Goal: Obtain resource: Download file/media

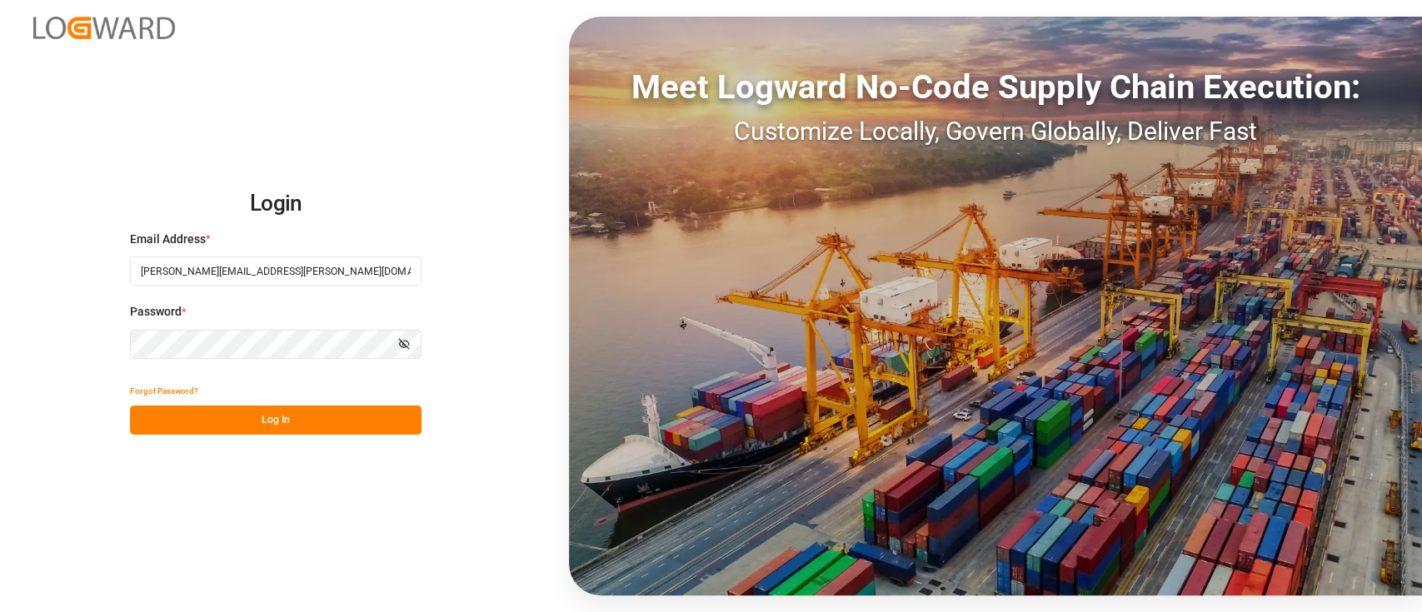
click at [252, 414] on button "Log In" at bounding box center [276, 420] width 292 height 29
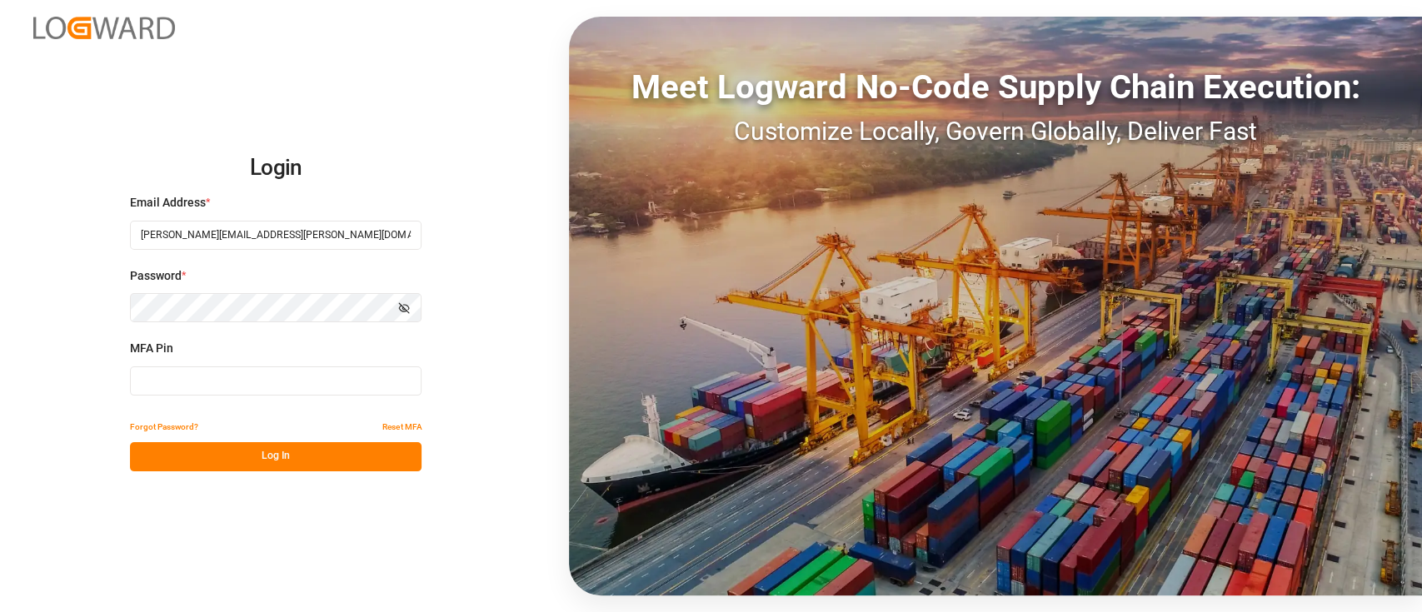
click at [230, 390] on input at bounding box center [276, 380] width 292 height 29
click at [292, 386] on input at bounding box center [276, 380] width 292 height 29
type input "093666"
click at [290, 458] on button "Log In" at bounding box center [276, 456] width 292 height 29
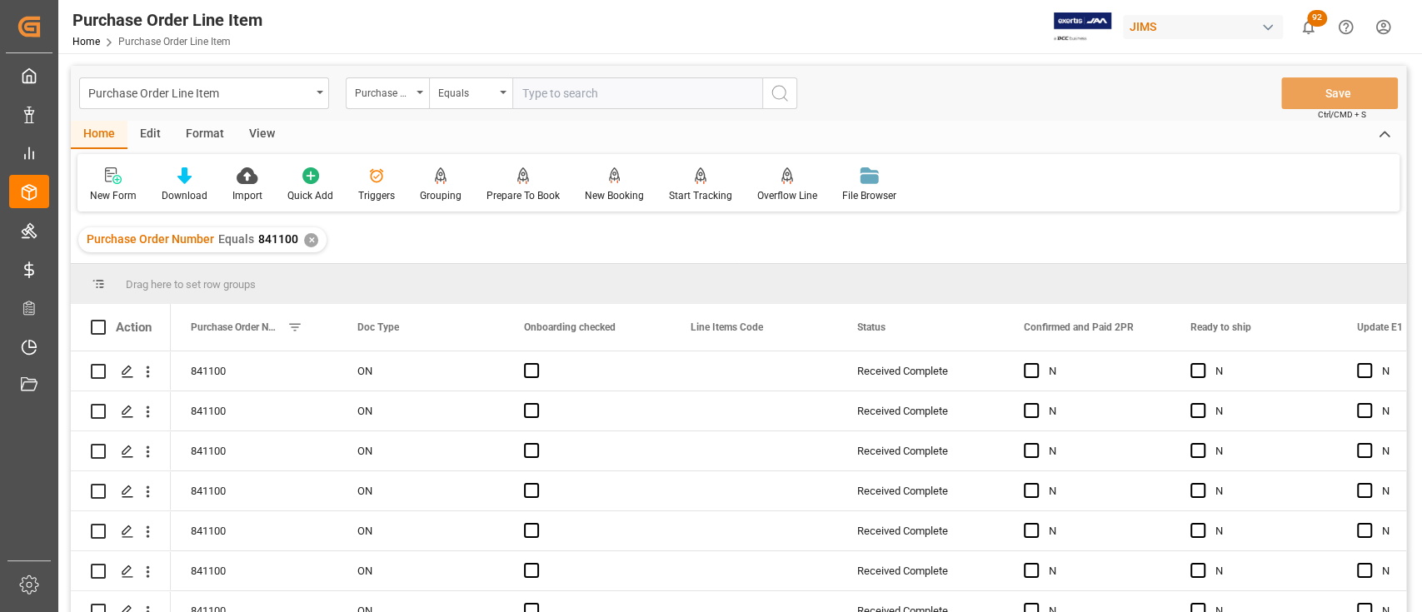
click at [311, 235] on div "✕" at bounding box center [311, 240] width 14 height 14
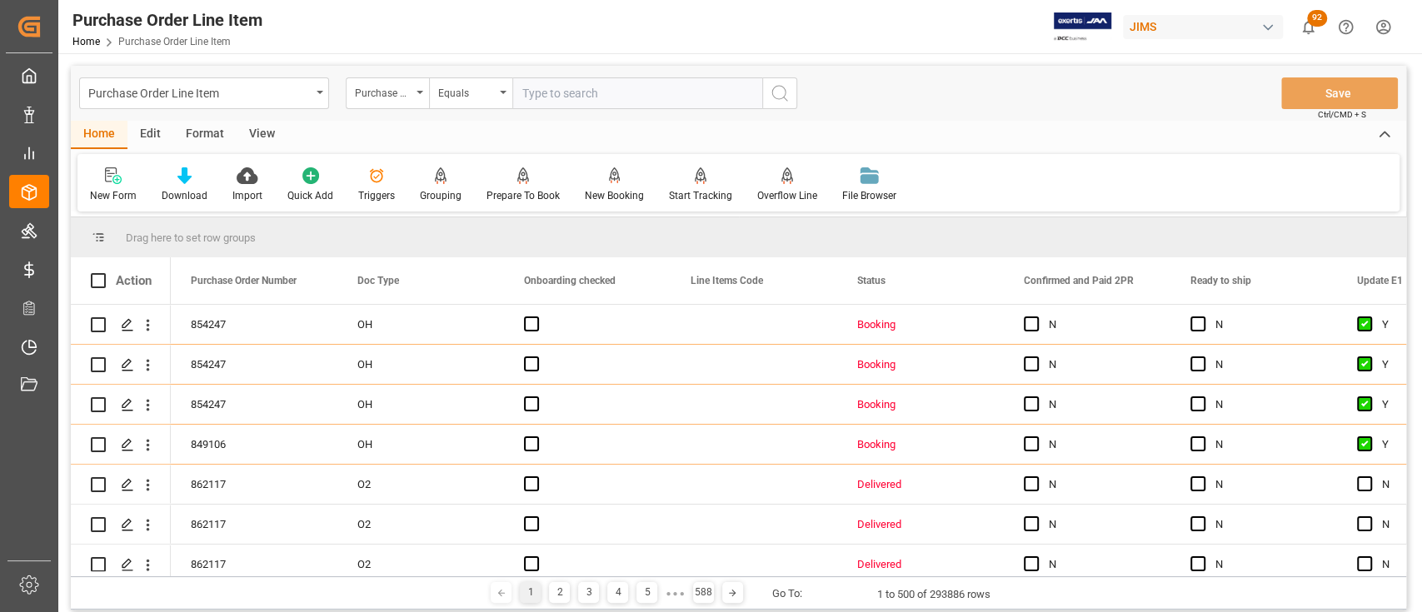
click at [1008, 117] on div "Purchase Order Line Item Purchase Order Number Equals Save Ctrl/CMD + S" at bounding box center [738, 93] width 1335 height 55
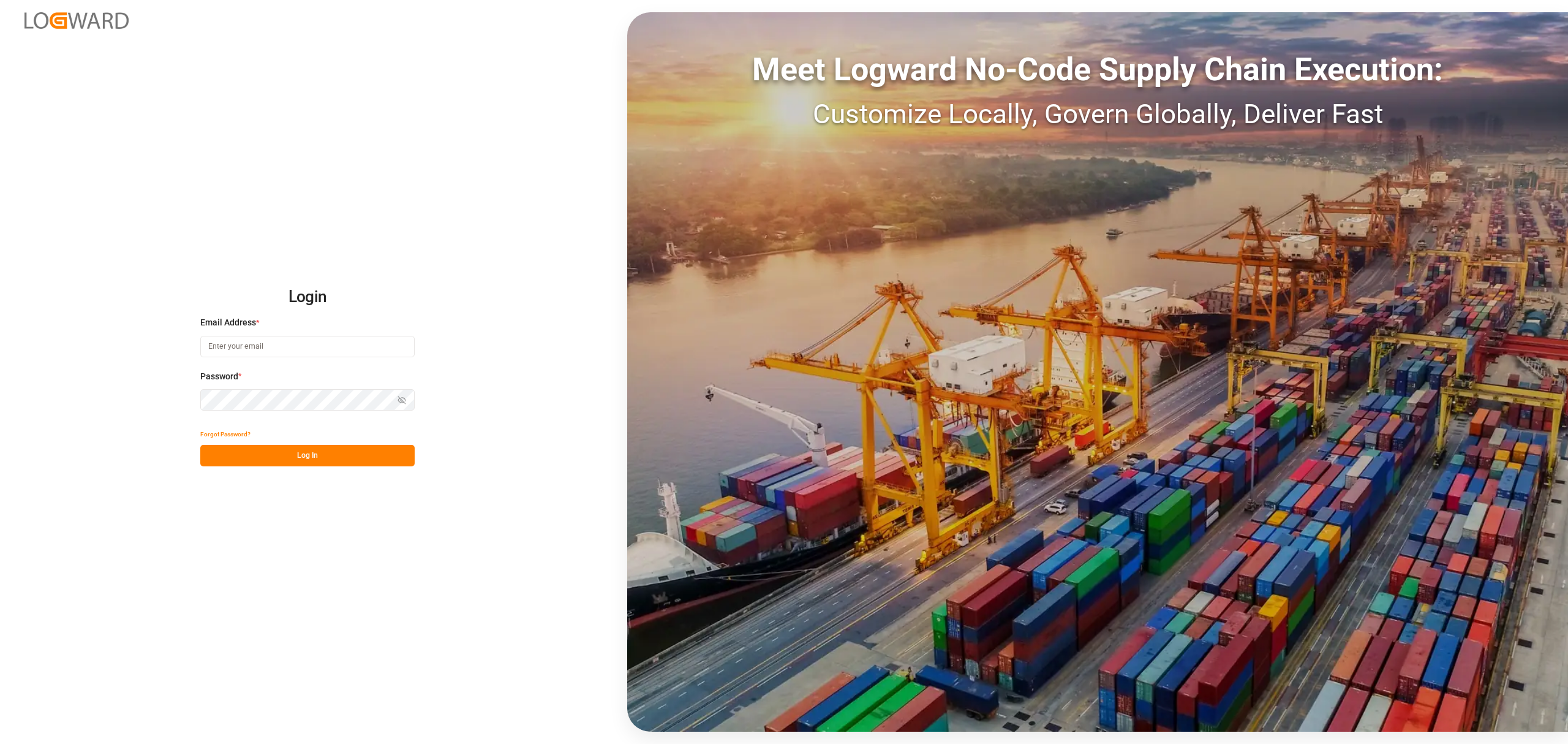
type input "[PERSON_NAME][EMAIL_ADDRESS][PERSON_NAME][DOMAIN_NAME]"
click at [297, 461] on button "Log In" at bounding box center [307, 456] width 215 height 21
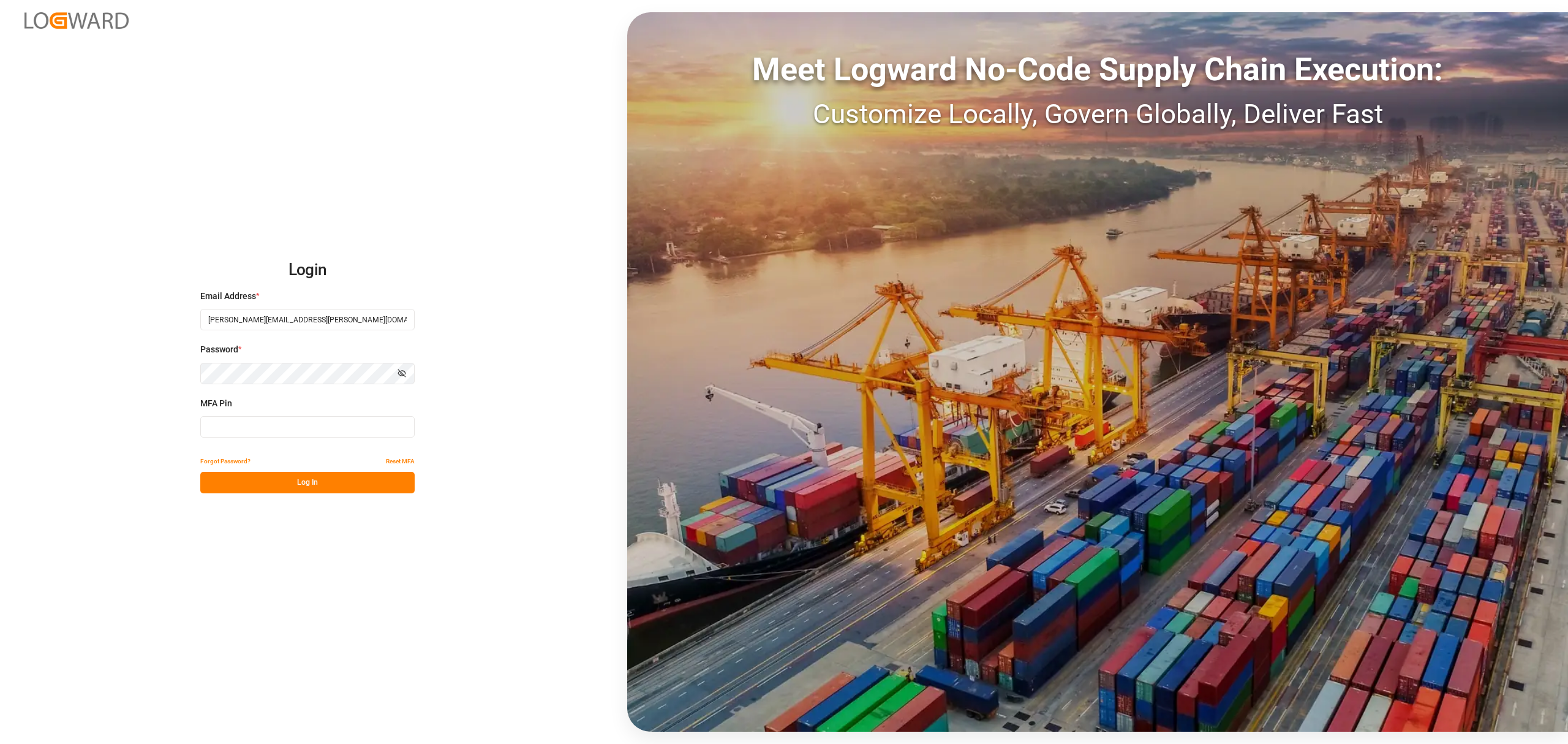
click at [285, 419] on input at bounding box center [307, 427] width 215 height 21
type input "907180"
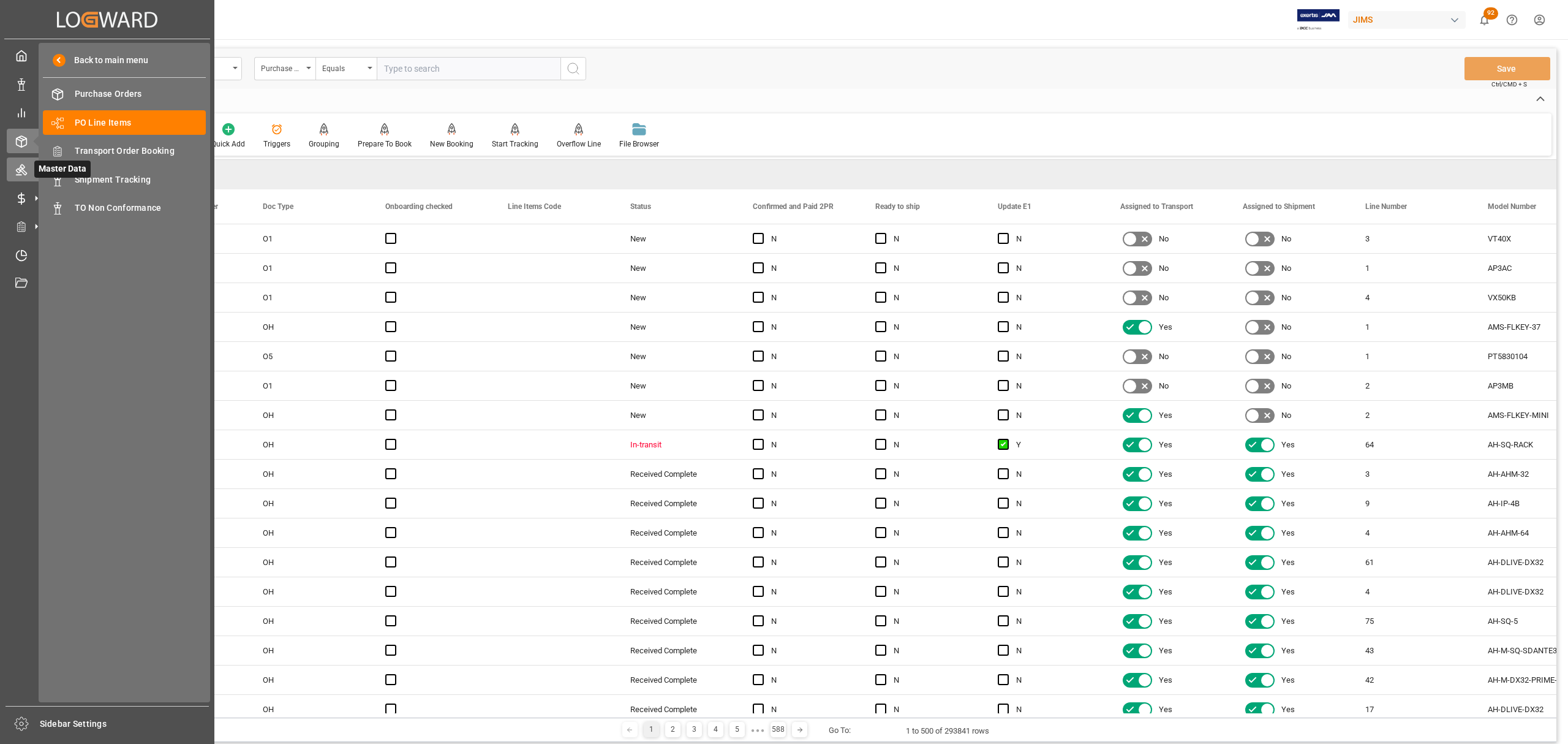
click at [20, 170] on icon at bounding box center [21, 170] width 11 height 11
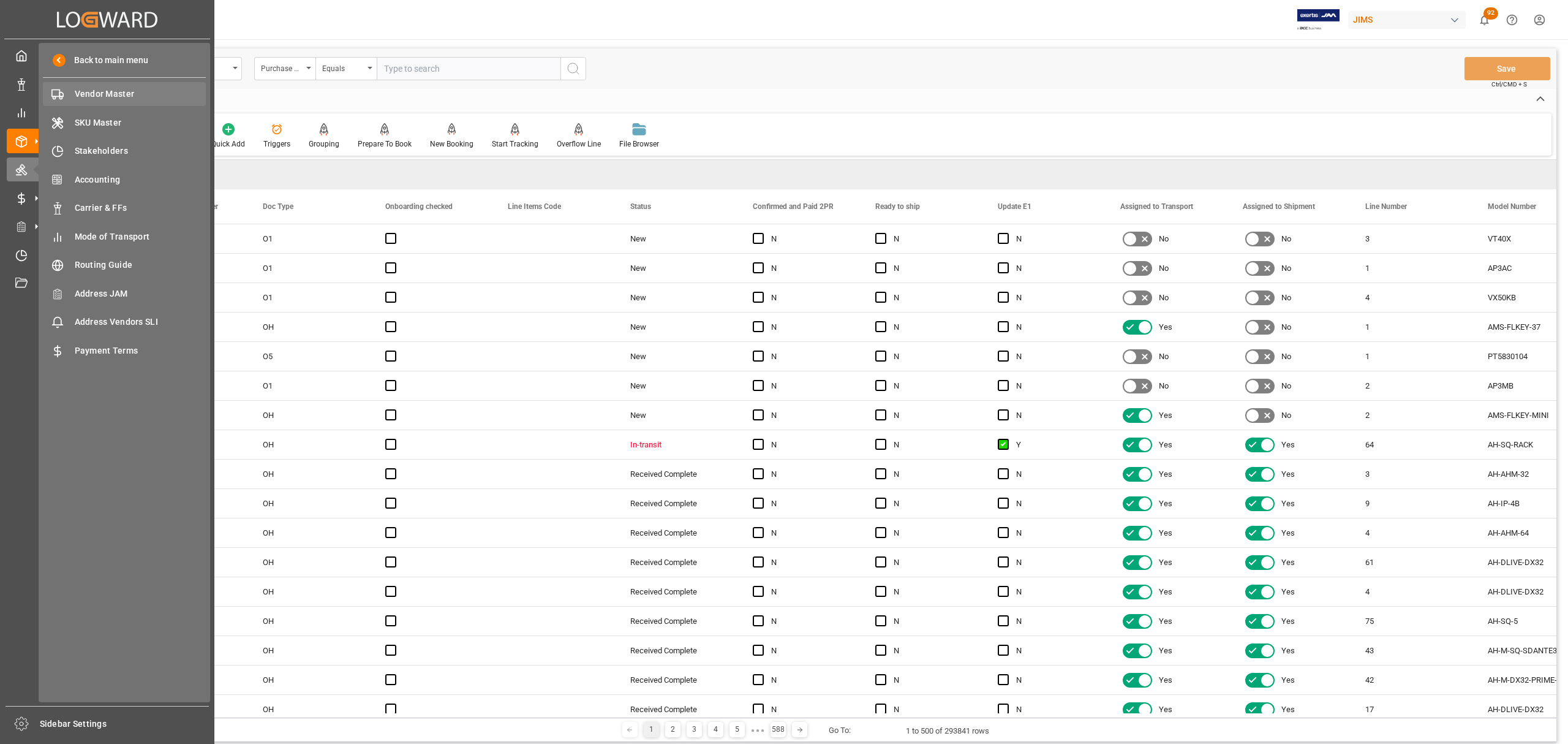
click at [105, 97] on span "Vendor Master" at bounding box center [140, 93] width 132 height 13
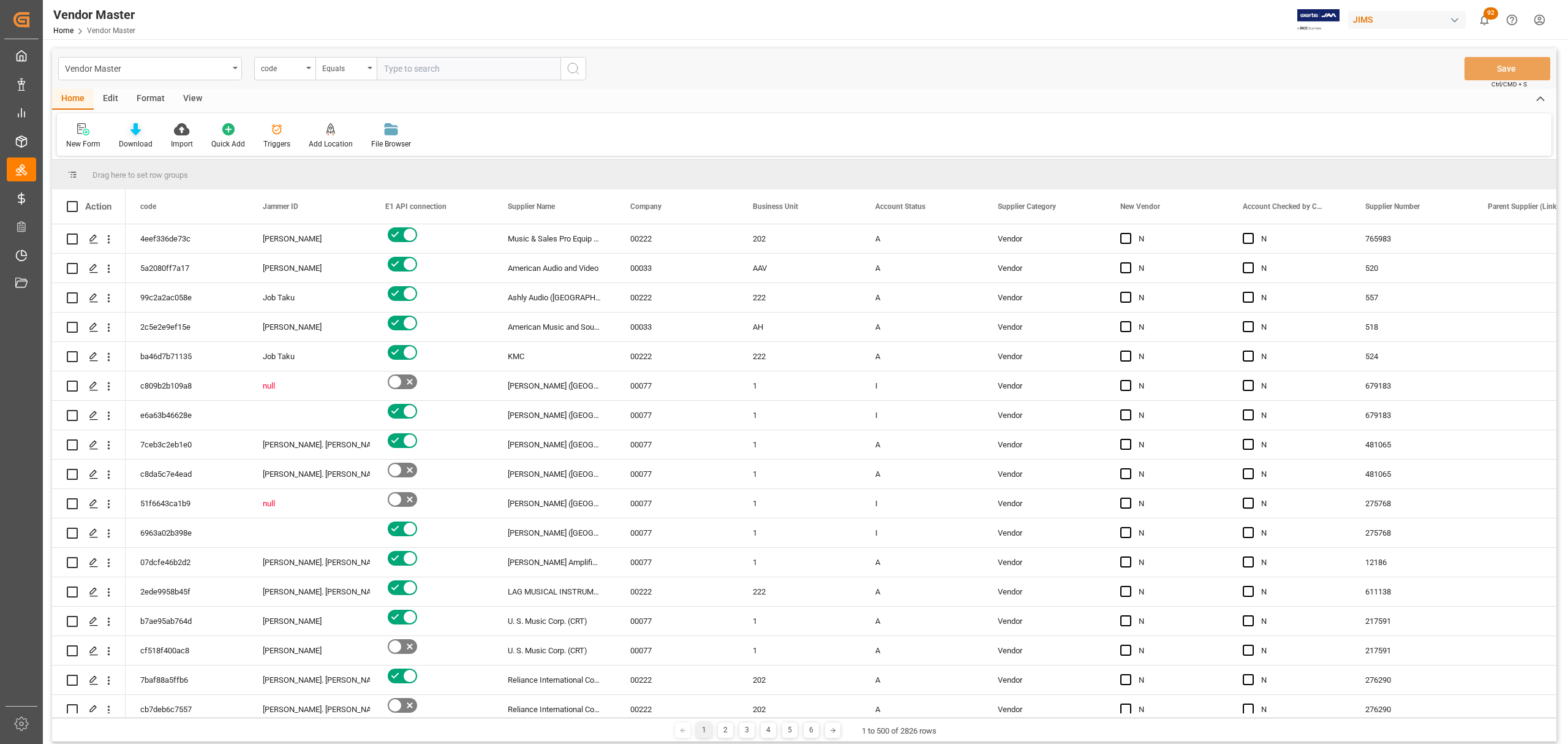
click at [134, 129] on icon at bounding box center [135, 129] width 10 height 13
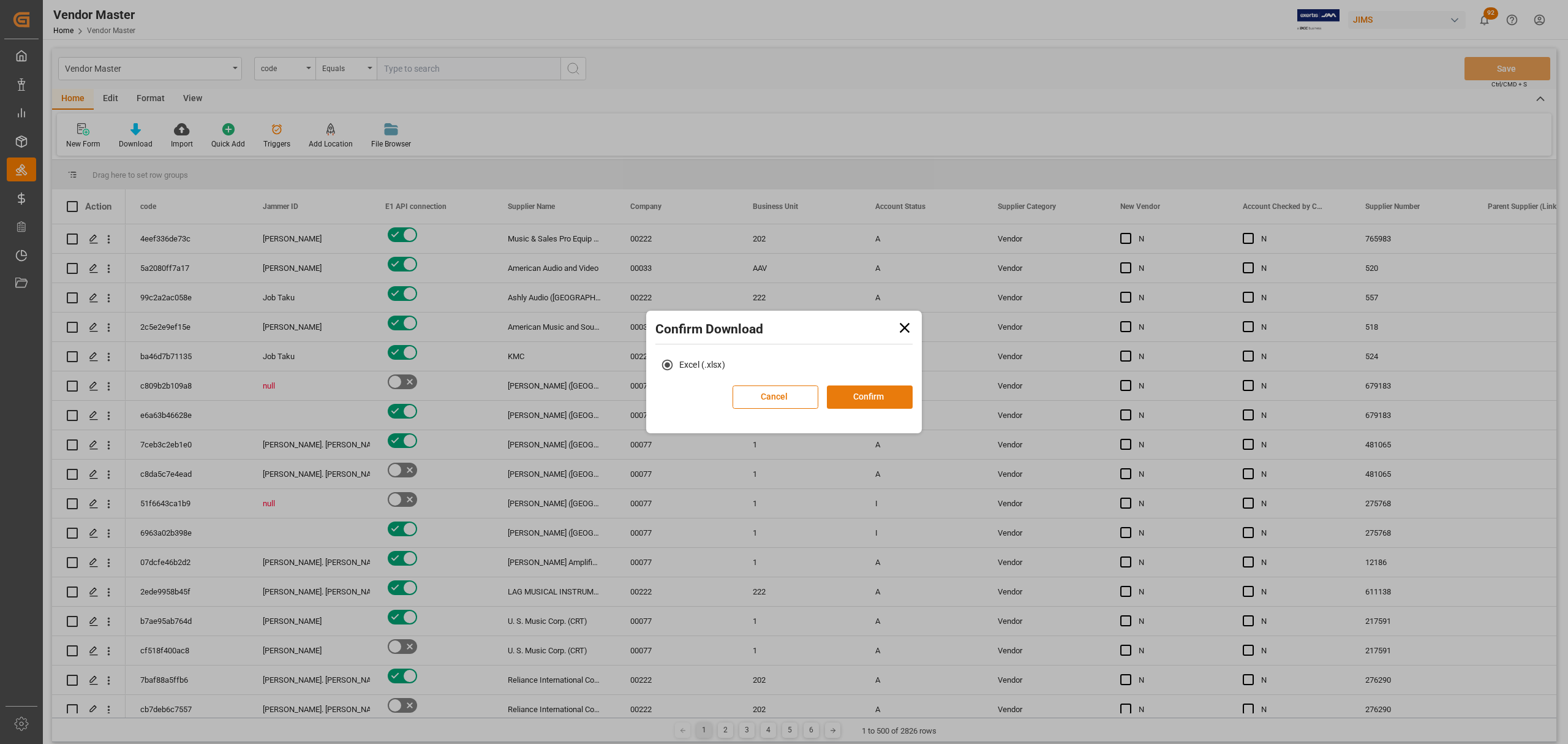
click at [885, 394] on button "Confirm" at bounding box center [869, 397] width 86 height 24
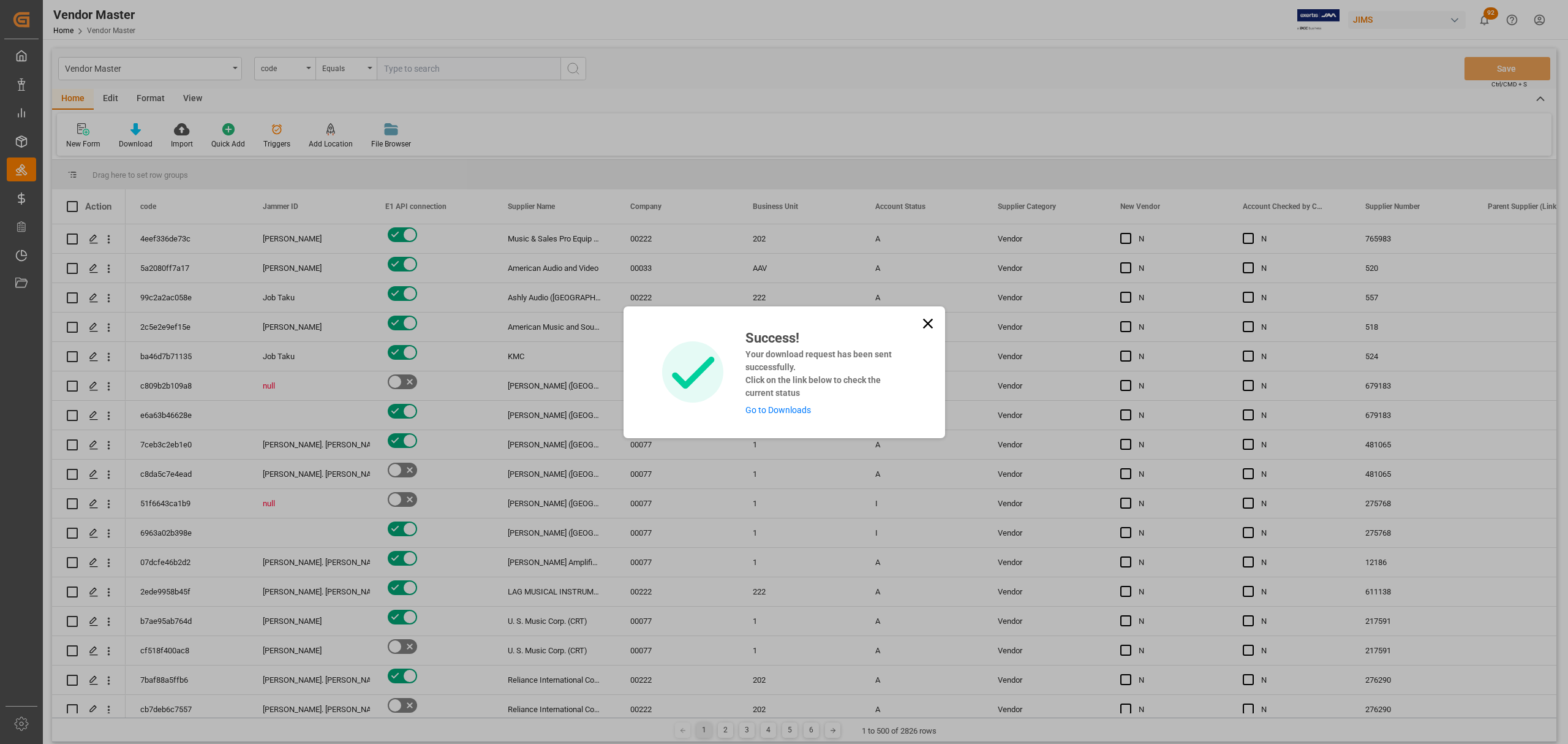
click at [766, 409] on link "Go to Downloads" at bounding box center [778, 410] width 65 height 10
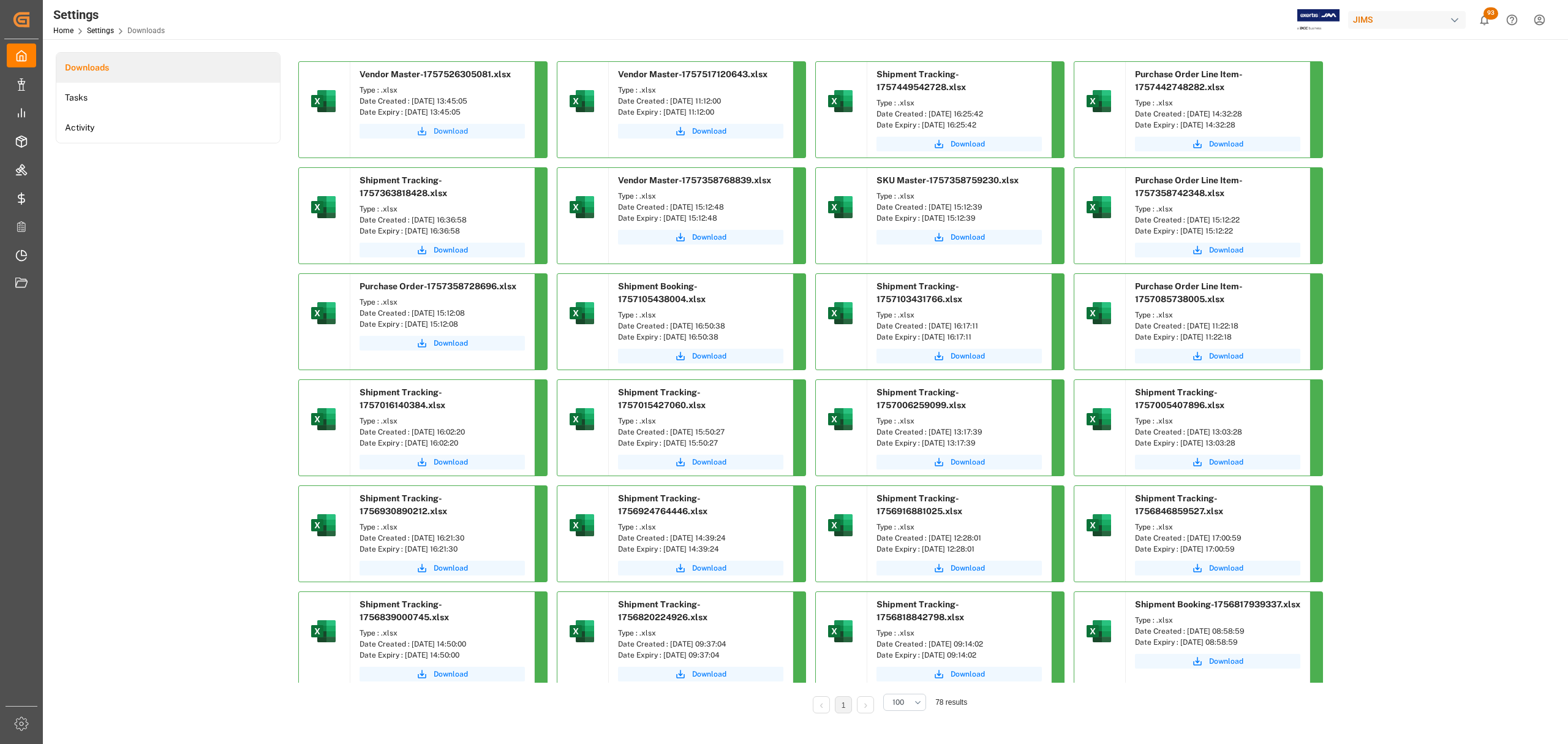
click at [453, 130] on span "Download" at bounding box center [451, 131] width 35 height 11
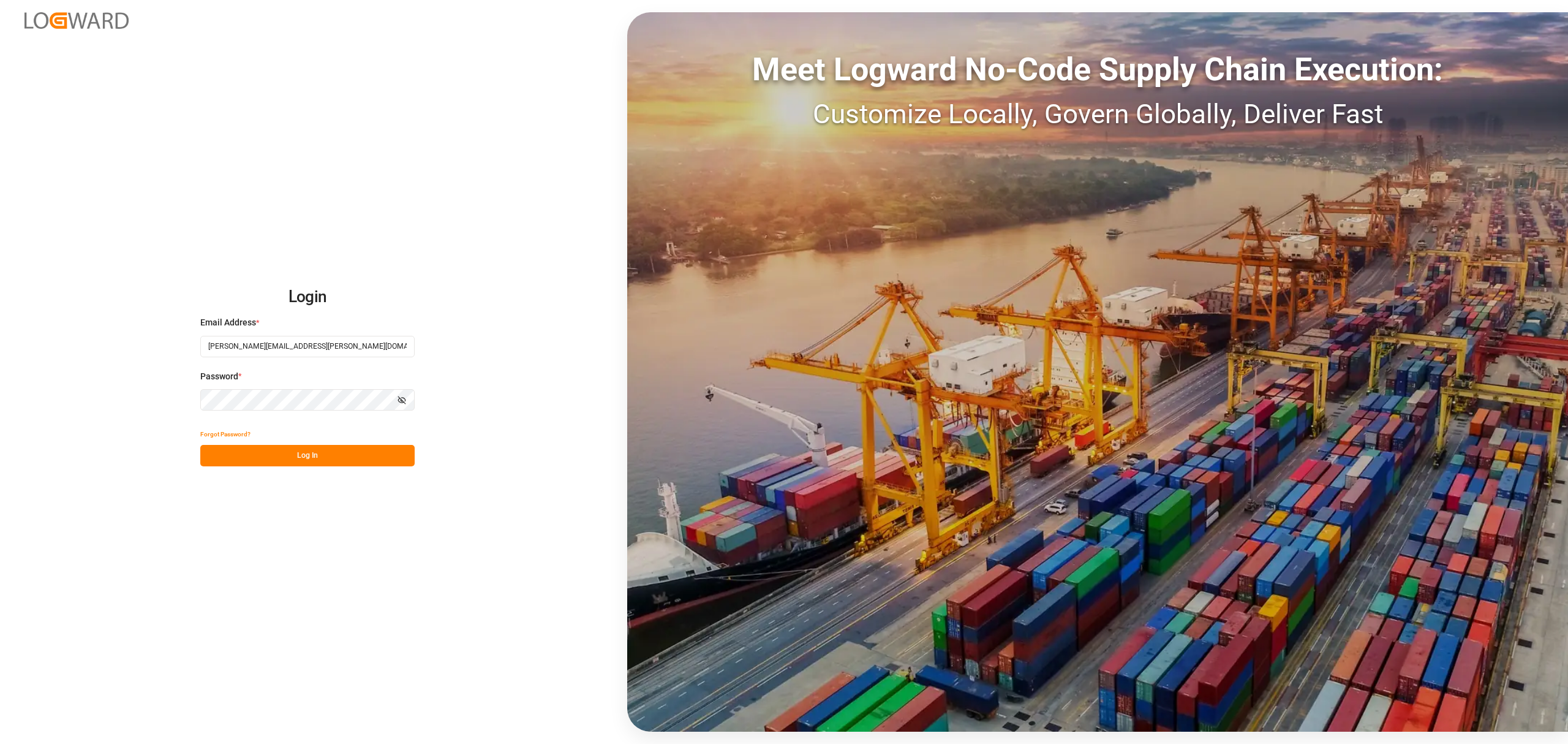
click at [309, 611] on div "Login Email Address * [PERSON_NAME][EMAIL_ADDRESS][PERSON_NAME][DOMAIN_NAME] Pa…" at bounding box center [784, 372] width 1568 height 744
click at [295, 461] on button "Log In" at bounding box center [307, 456] width 215 height 21
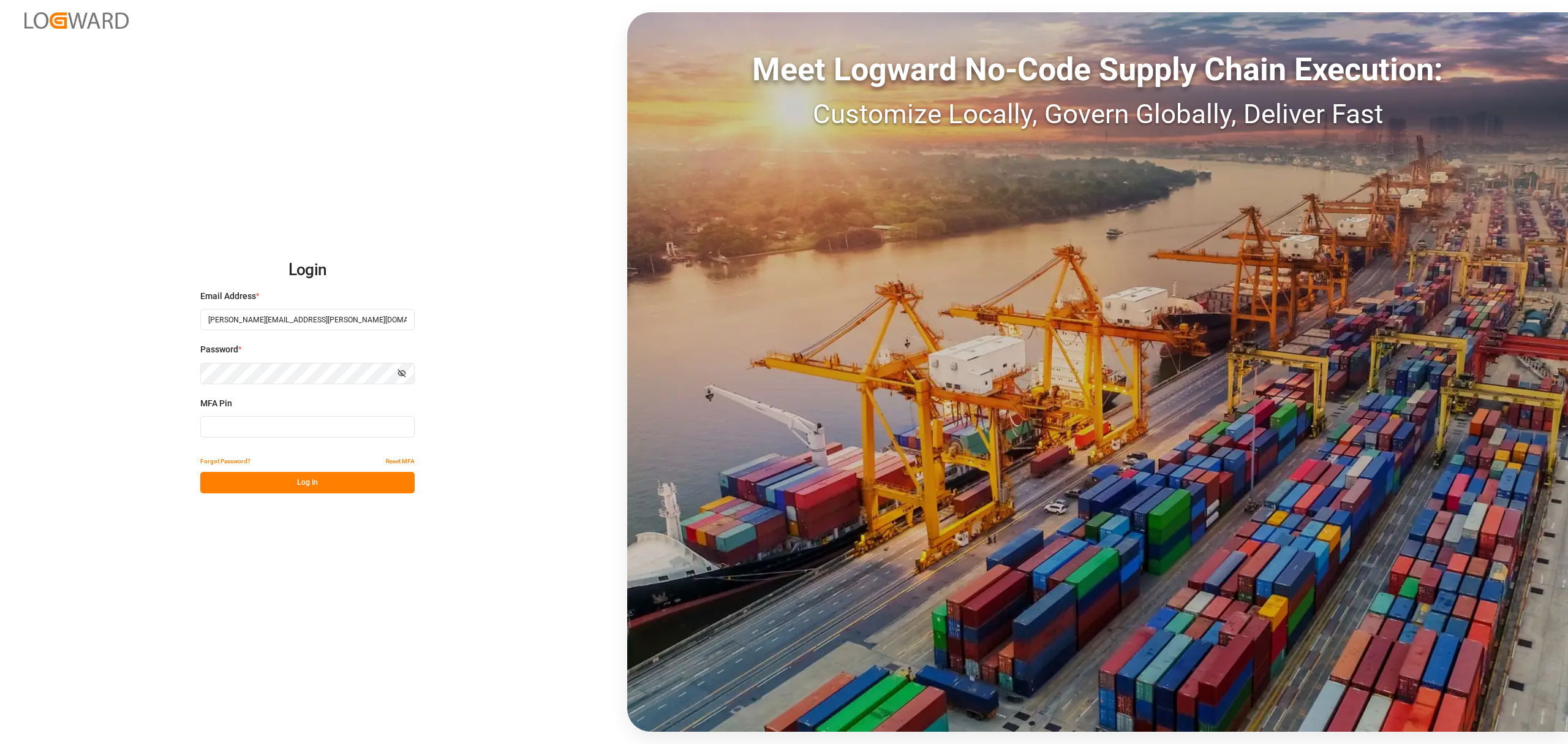
click at [317, 428] on input at bounding box center [307, 427] width 215 height 21
drag, startPoint x: 407, startPoint y: 626, endPoint x: 416, endPoint y: 629, distance: 9.5
click at [408, 626] on div "Login Email Address * hamid.rezaei@jamindustries.com Password * Show password M…" at bounding box center [784, 372] width 1568 height 744
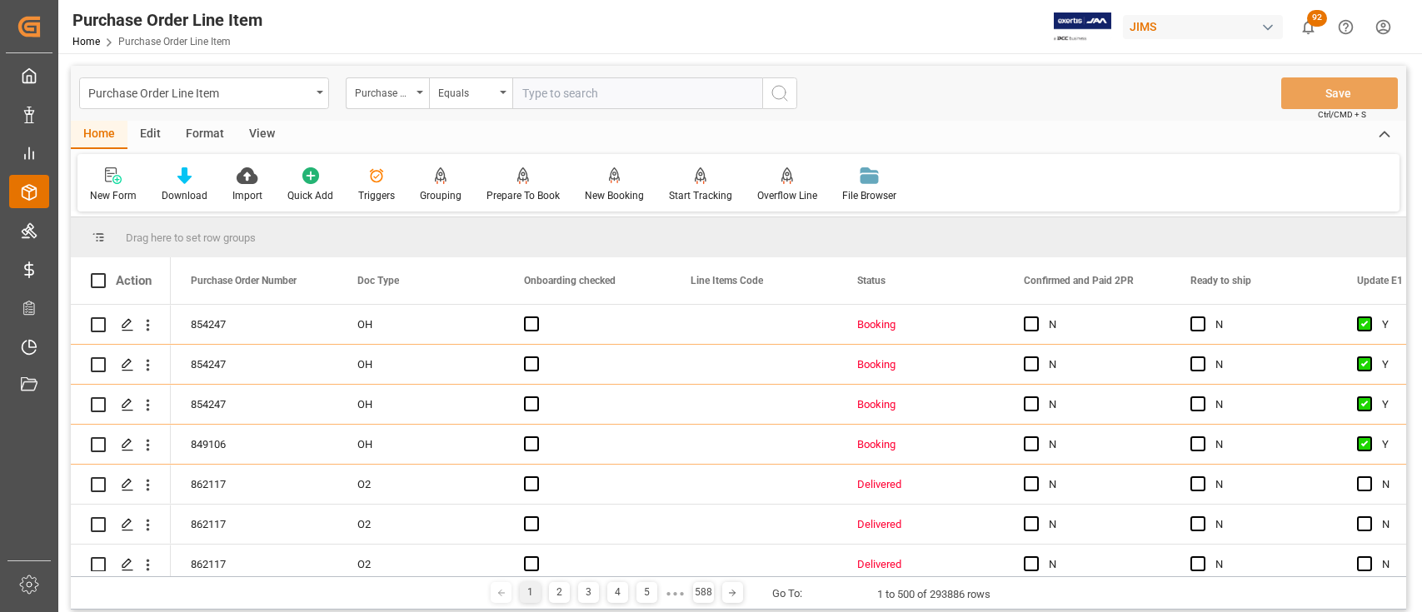
click at [36, 193] on icon at bounding box center [29, 192] width 14 height 15
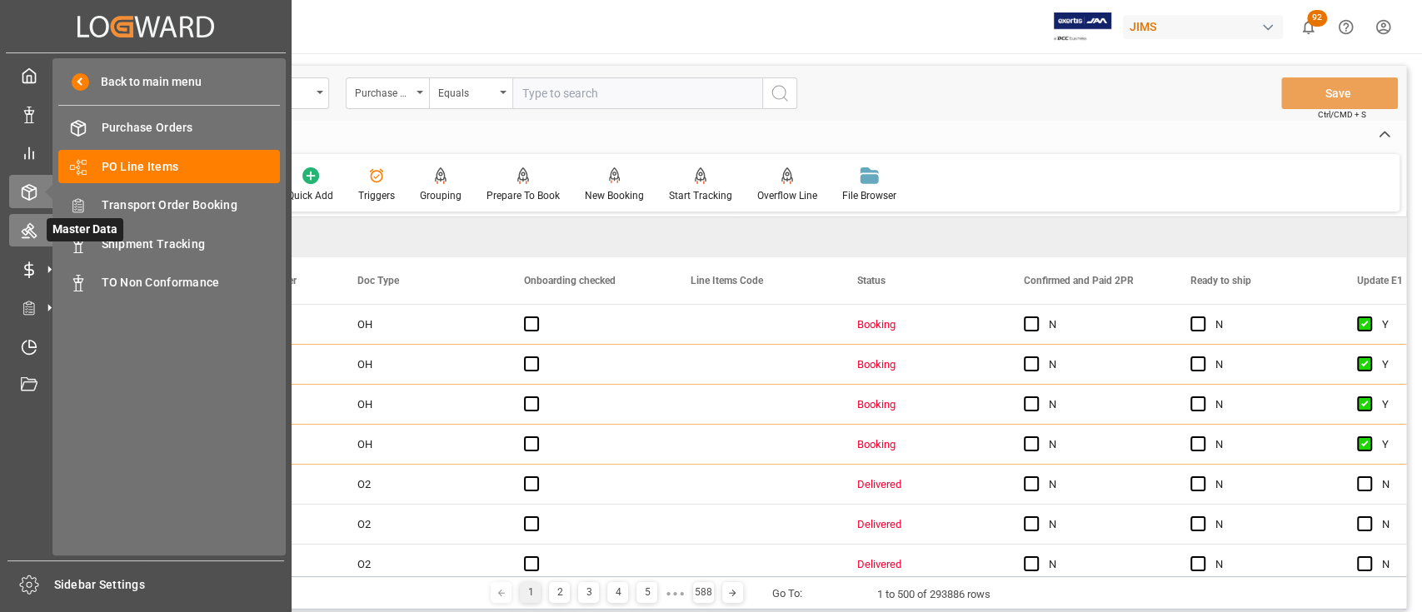
click at [41, 235] on icon at bounding box center [49, 230] width 17 height 17
click at [32, 230] on icon at bounding box center [29, 231] width 15 height 15
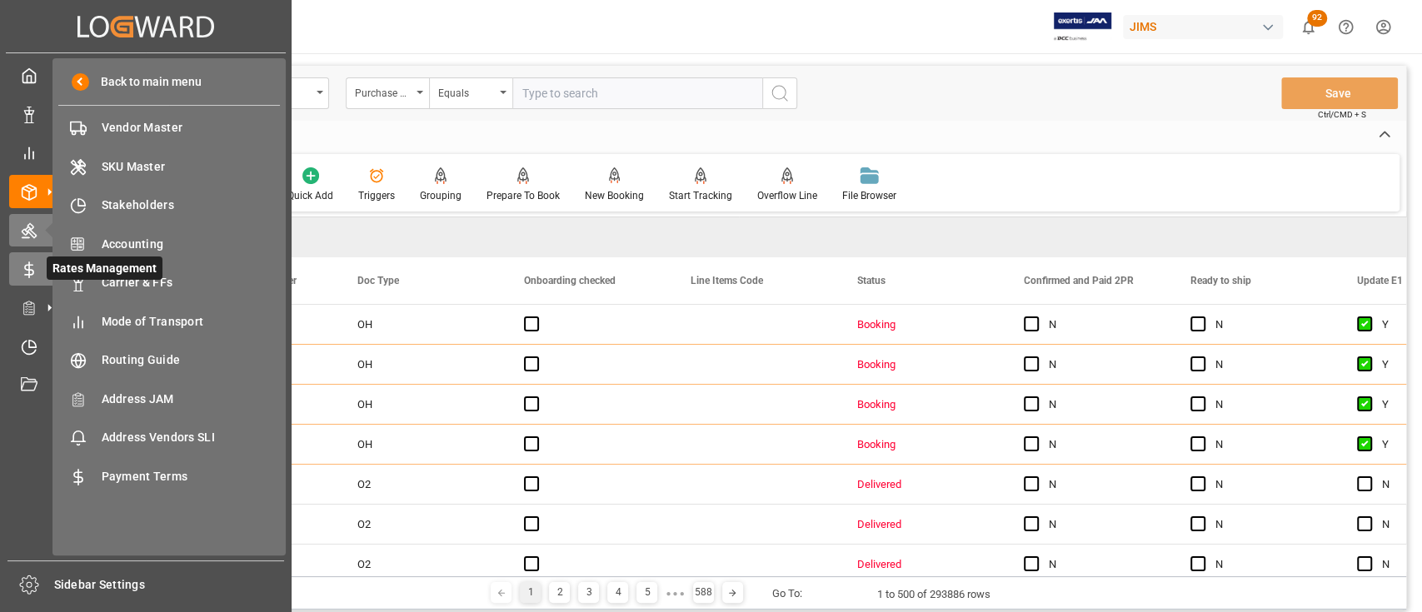
click at [37, 272] on div "Rates Management Rates Management" at bounding box center [145, 268] width 273 height 32
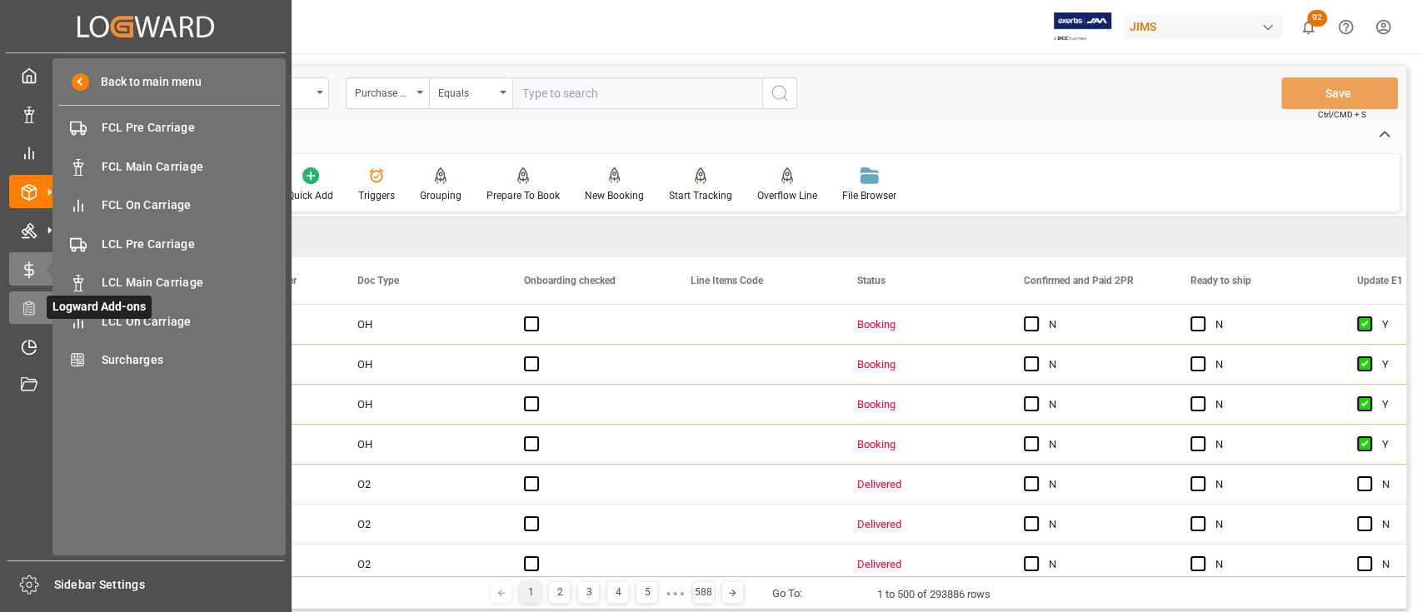
click at [28, 312] on icon at bounding box center [30, 312] width 4 height 0
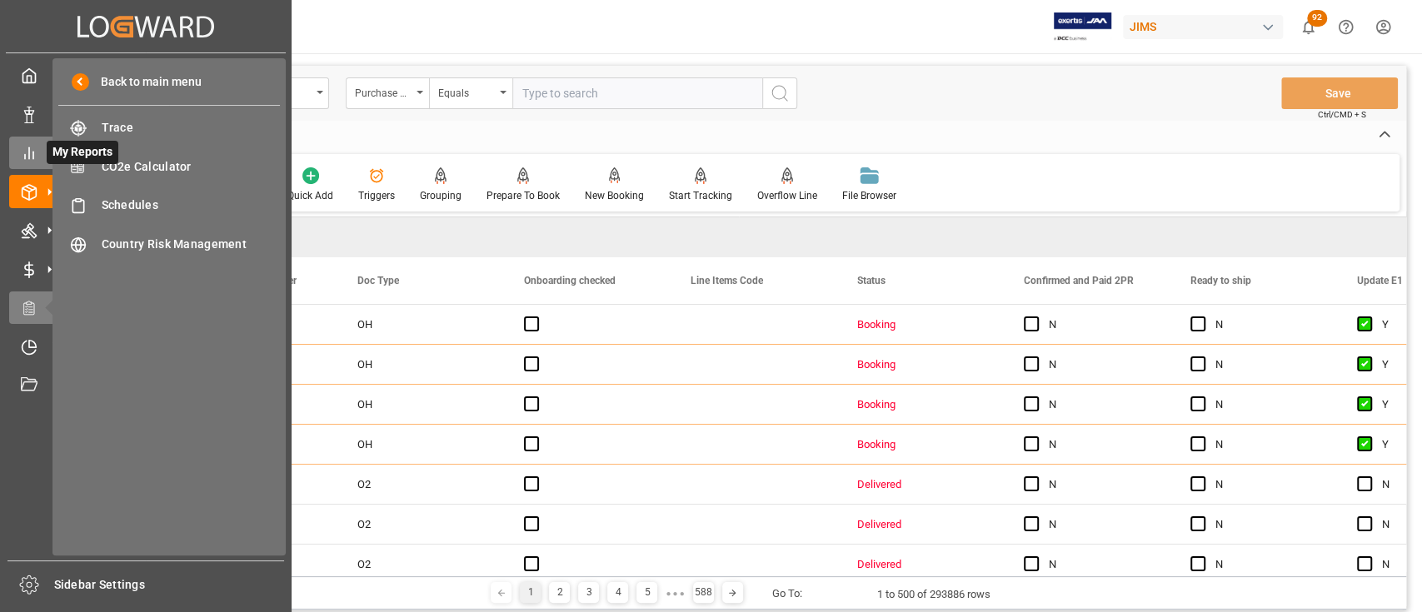
click at [27, 155] on icon at bounding box center [29, 153] width 17 height 17
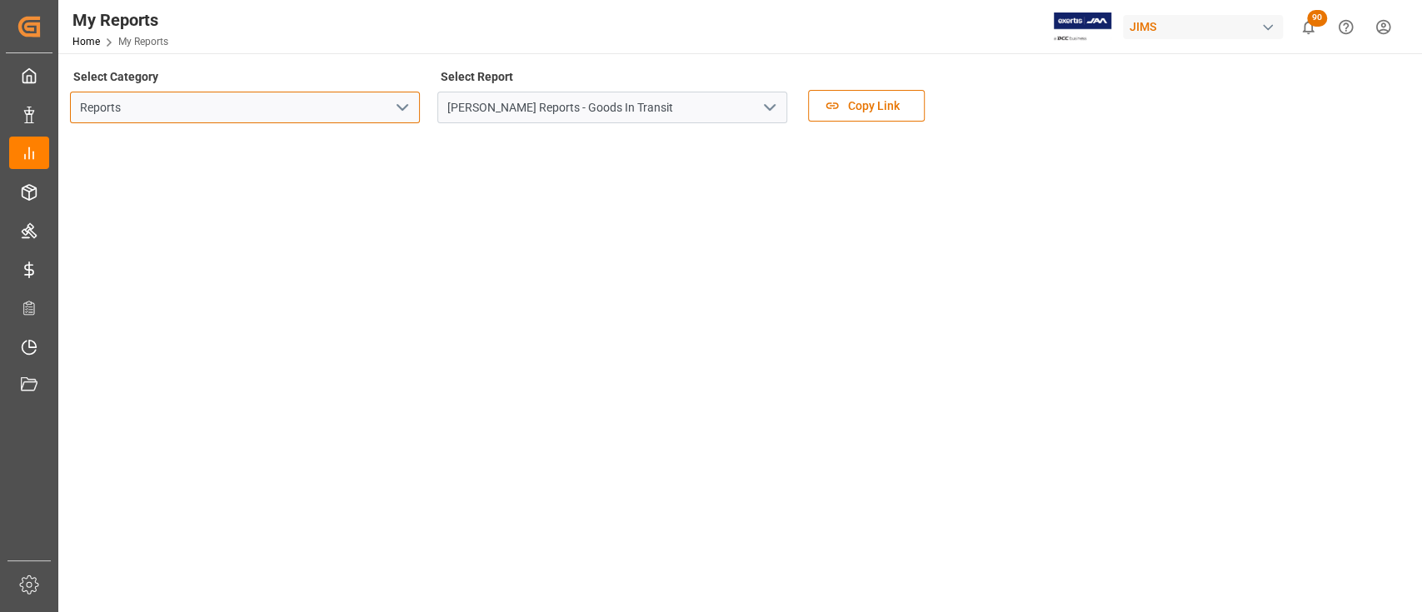
click at [386, 106] on input "Reports" at bounding box center [245, 108] width 350 height 32
click at [396, 107] on icon "open menu" at bounding box center [402, 107] width 20 height 20
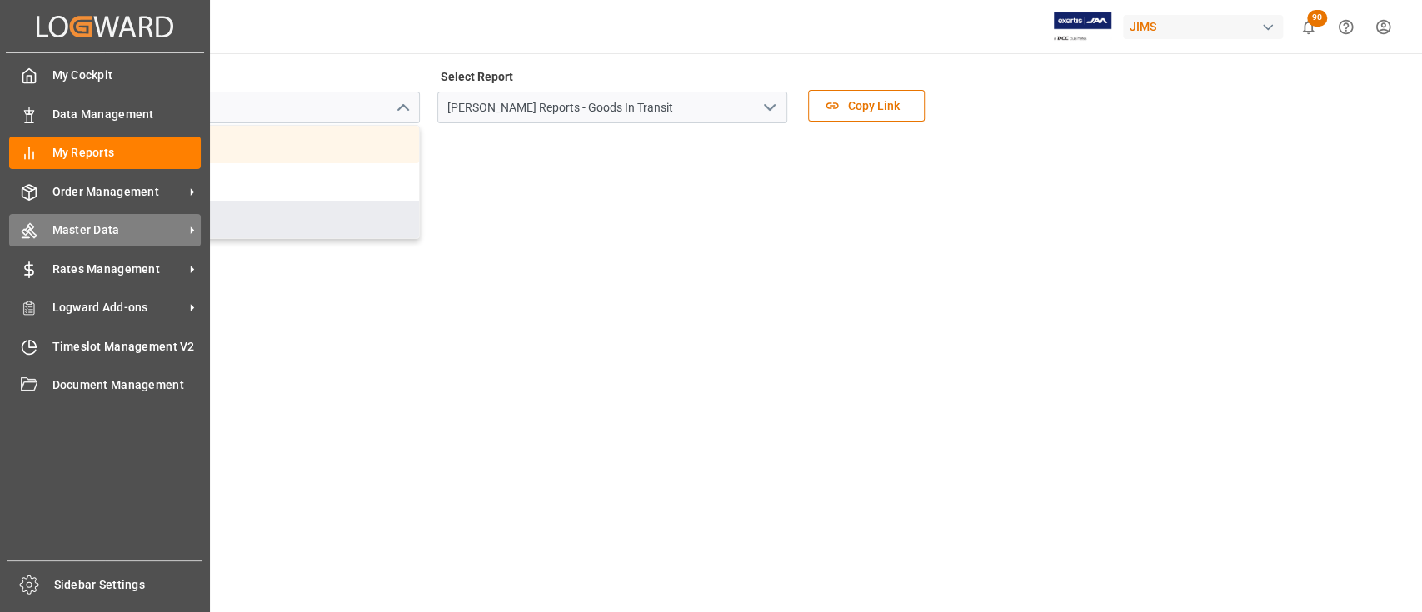
click at [85, 232] on span "Master Data" at bounding box center [118, 230] width 132 height 17
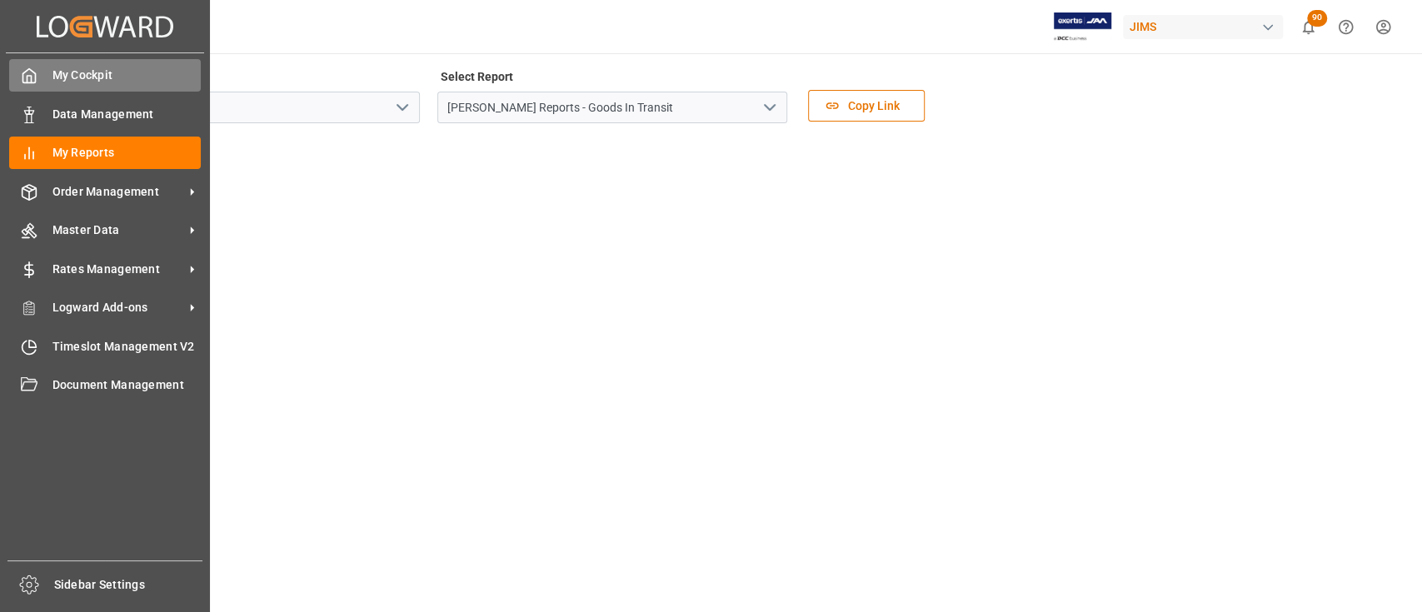
click at [83, 71] on span "My Cockpit" at bounding box center [126, 75] width 149 height 17
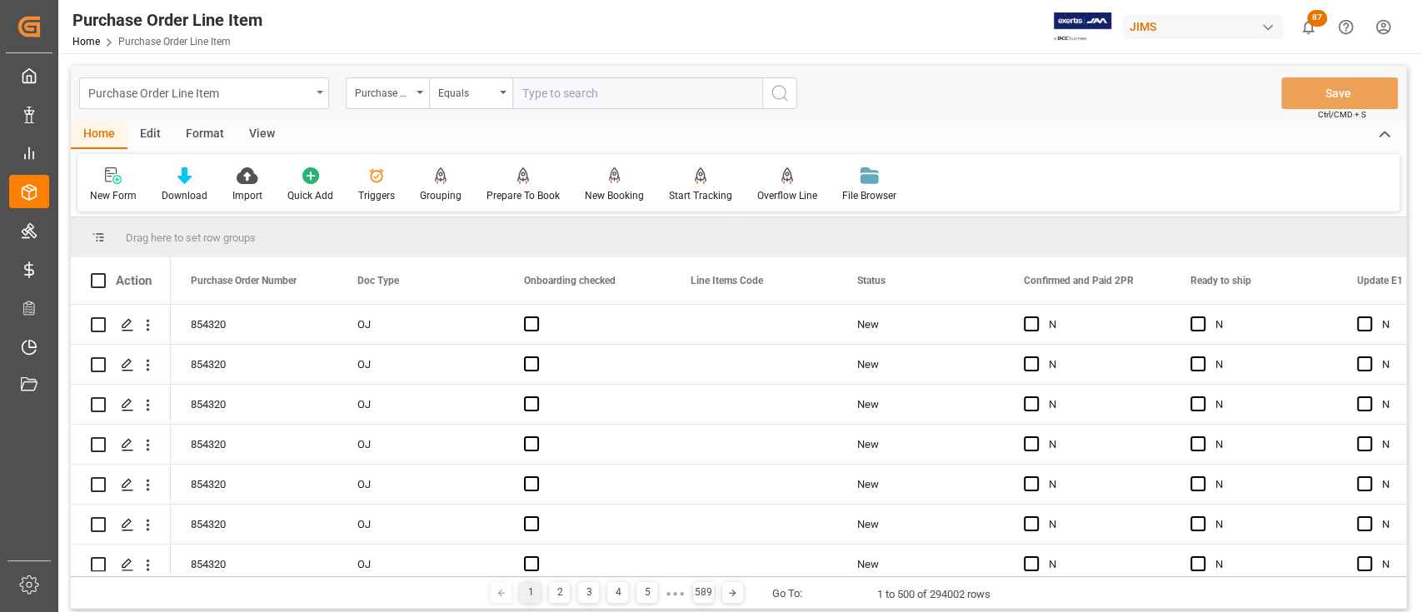
click at [316, 87] on div "Purchase Order Line Item" at bounding box center [204, 93] width 250 height 32
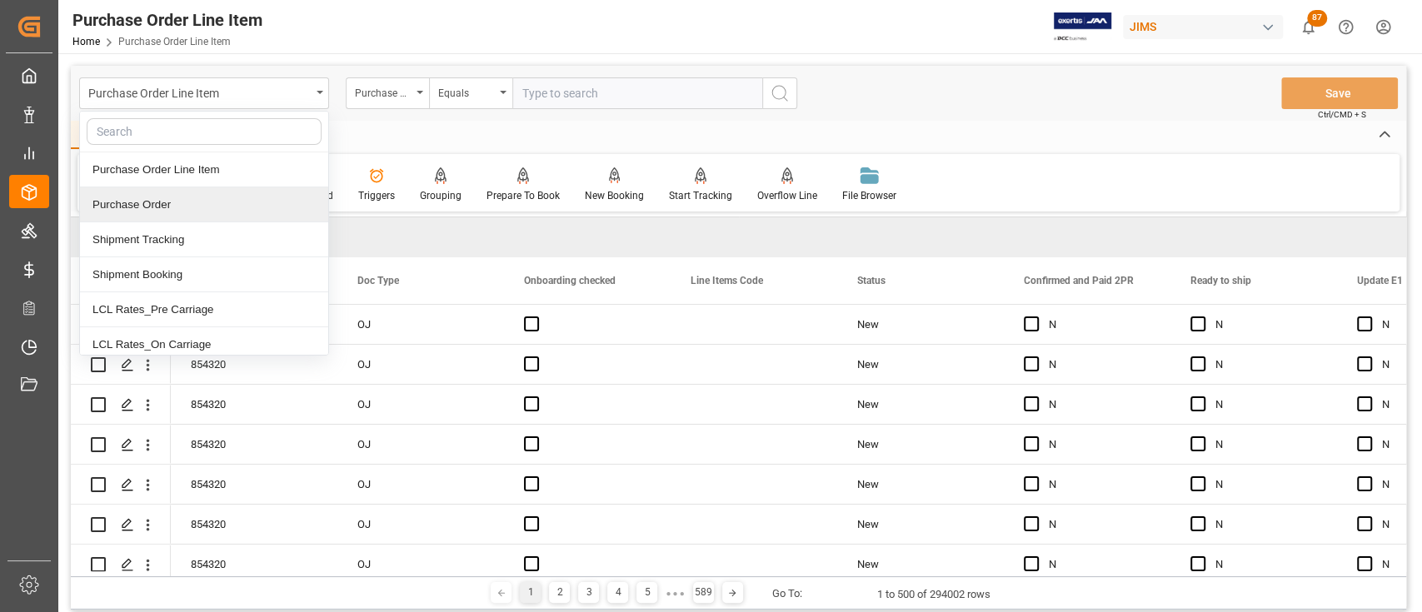
click at [1002, 93] on div "Purchase Order Line Item Purchase Order Line Item Purchase Order Shipment Track…" at bounding box center [738, 93] width 1335 height 55
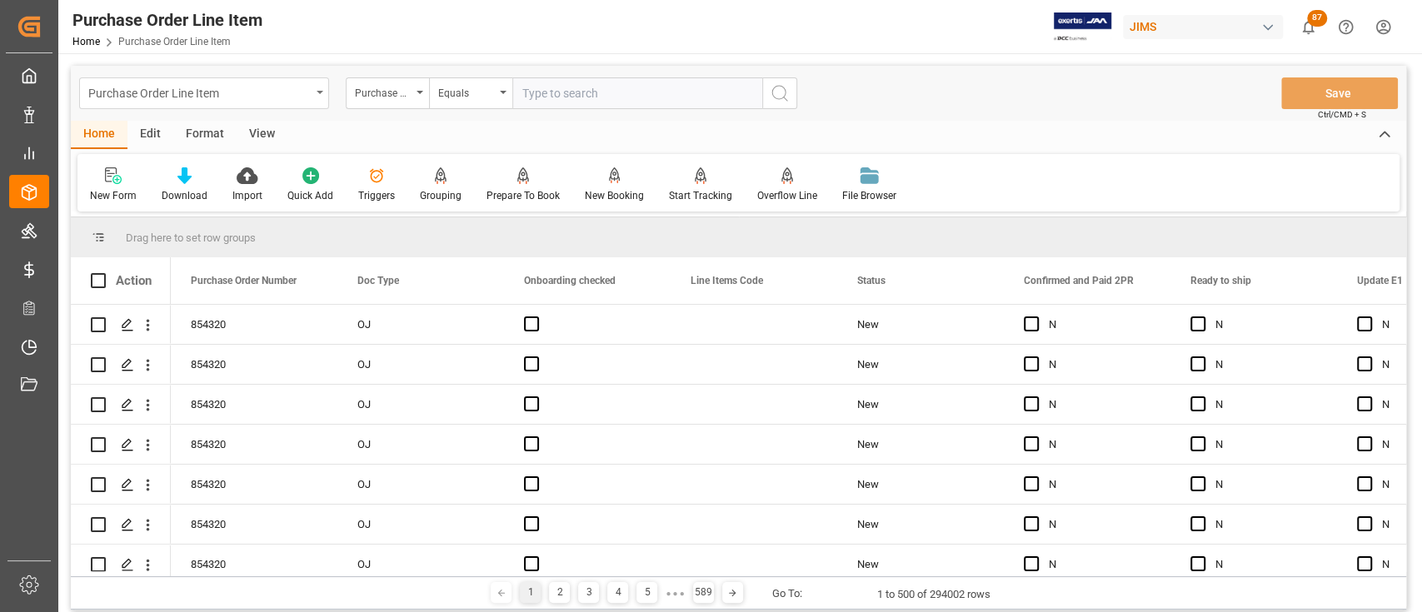
click at [326, 96] on div "Purchase Order Line Item" at bounding box center [204, 93] width 250 height 32
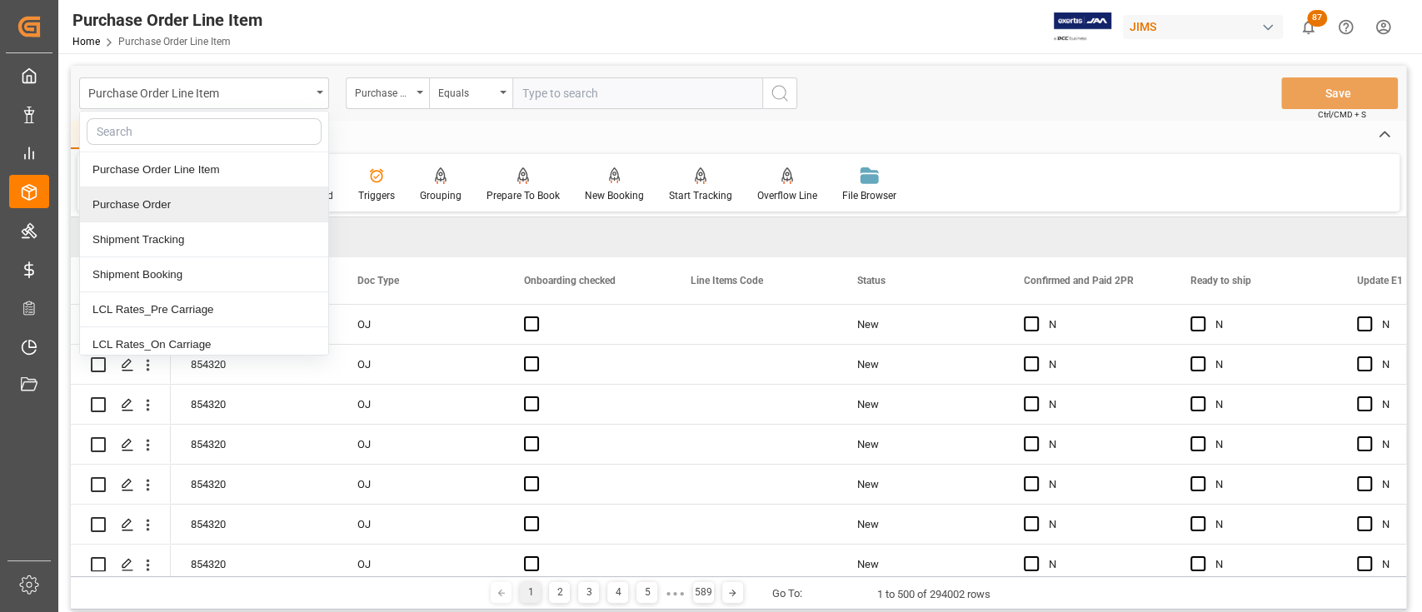
click at [930, 103] on div "Purchase Order Line Item Purchase Order Line Item Purchase Order Shipment Track…" at bounding box center [738, 93] width 1335 height 55
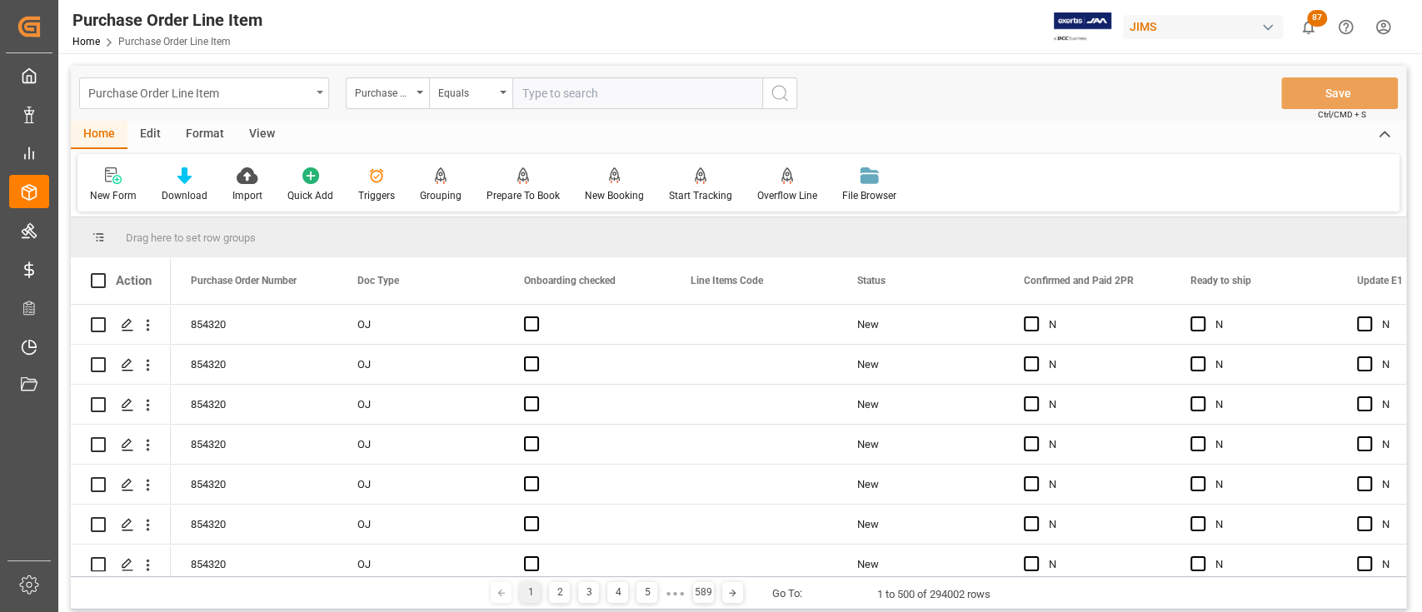
click at [312, 83] on div "Purchase Order Line Item" at bounding box center [204, 93] width 250 height 32
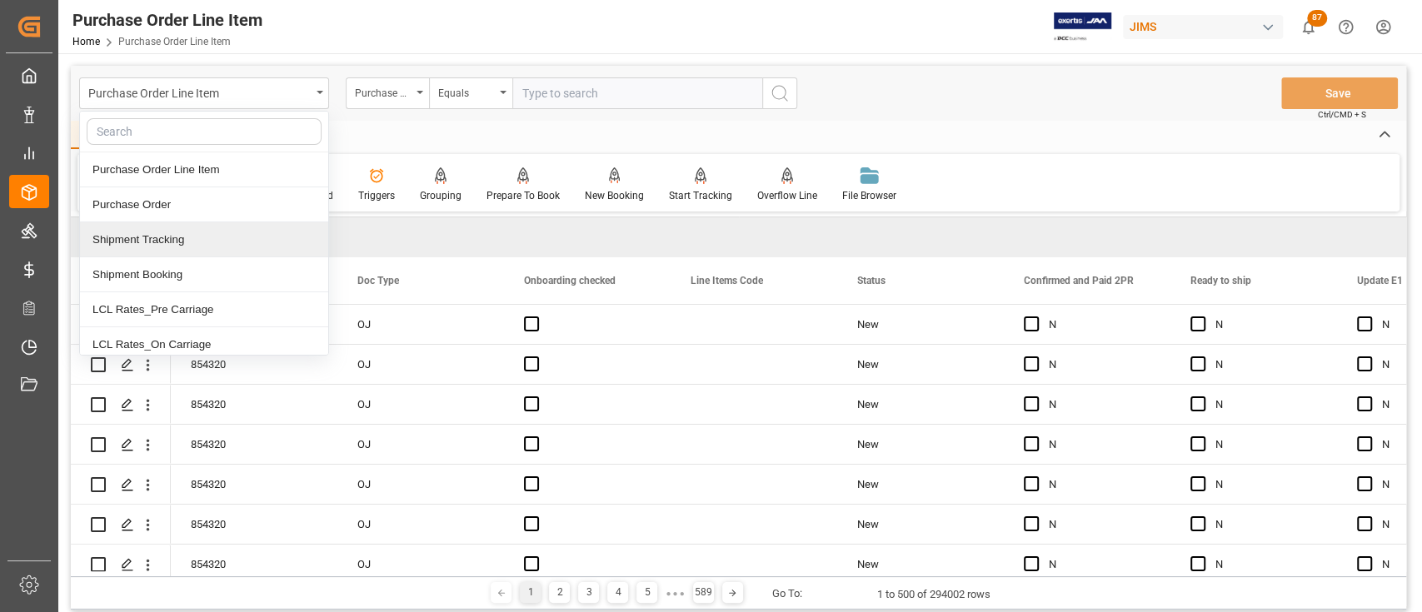
click at [187, 236] on div "Shipment Tracking" at bounding box center [204, 239] width 248 height 35
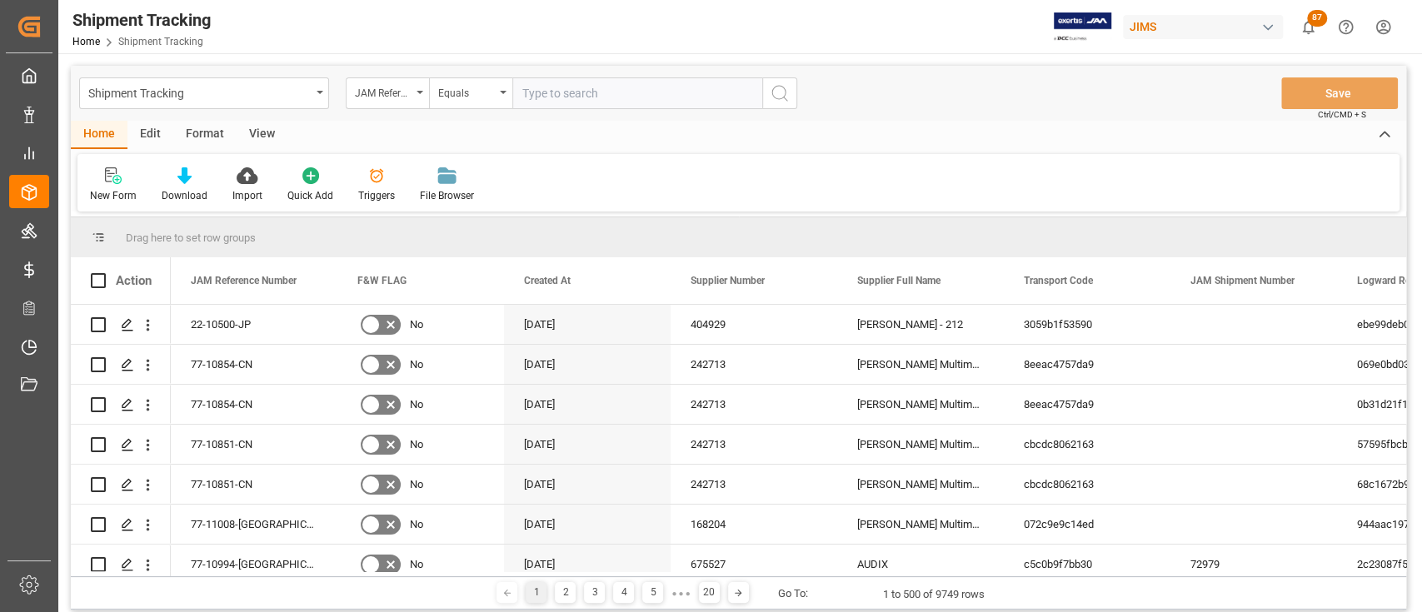
click at [639, 179] on div "New Form Download Import Quick Add Triggers File Browser" at bounding box center [738, 182] width 1322 height 57
click at [182, 180] on icon at bounding box center [184, 175] width 14 height 17
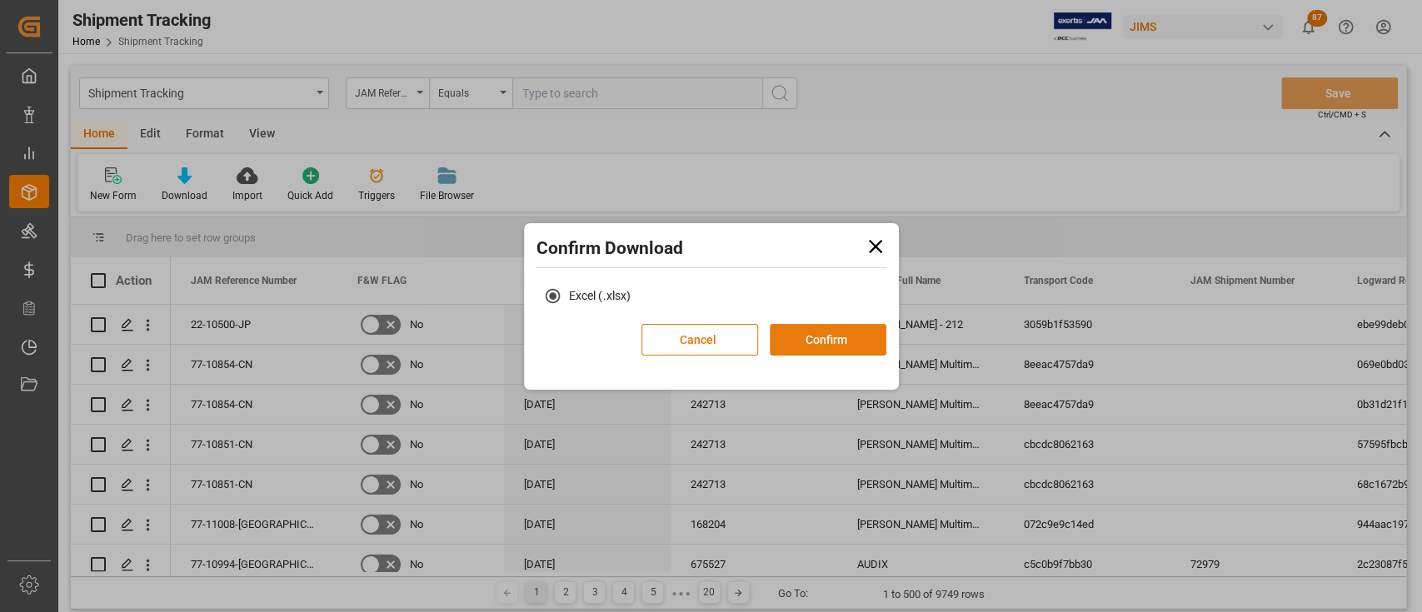
click at [850, 335] on button "Confirm" at bounding box center [828, 340] width 117 height 32
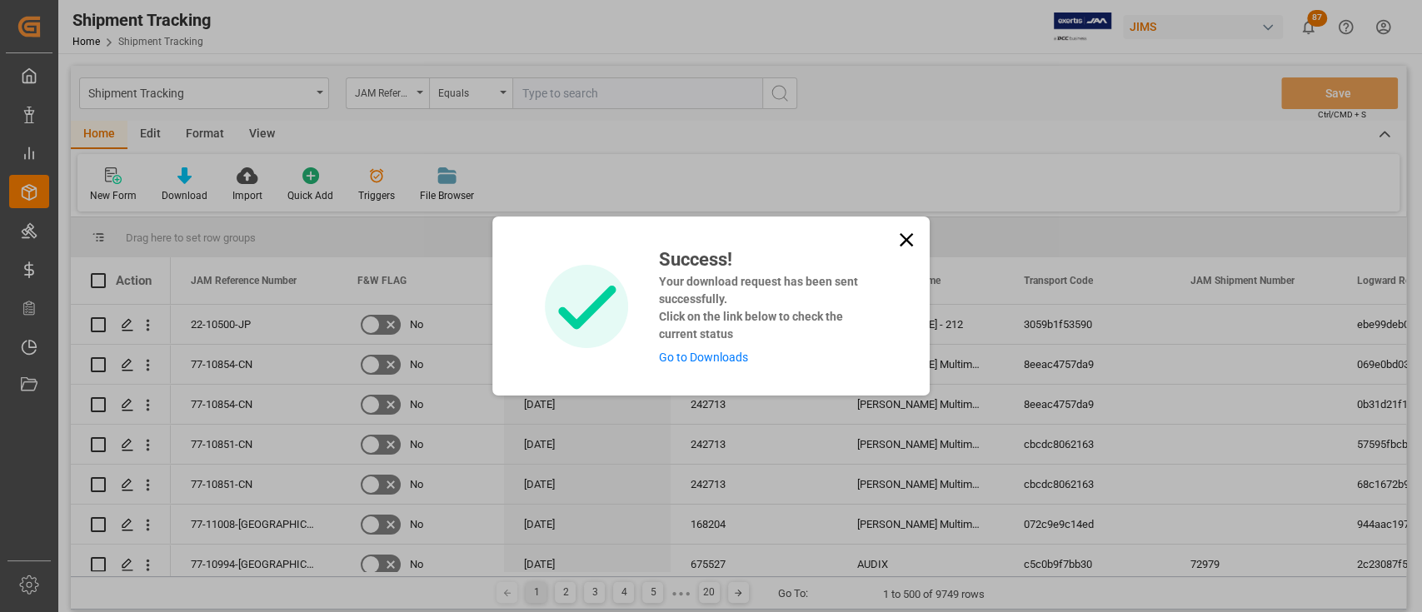
click at [723, 356] on link "Go to Downloads" at bounding box center [702, 357] width 89 height 13
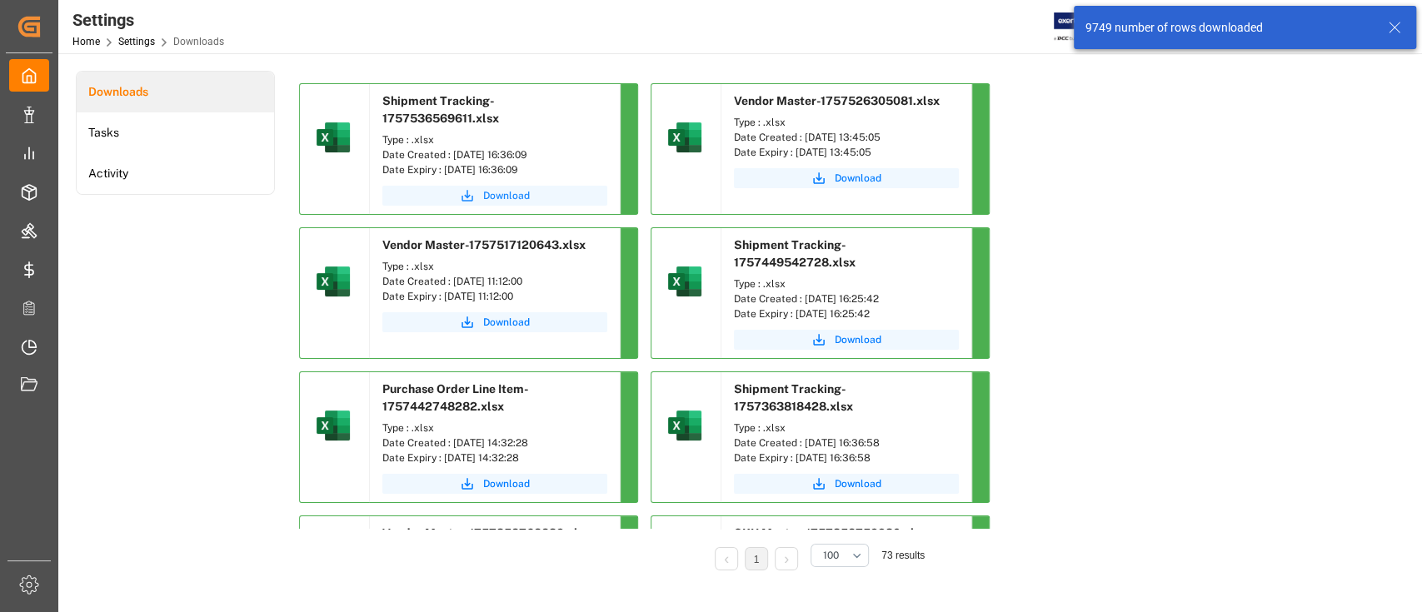
click at [516, 198] on span "Download" at bounding box center [506, 195] width 47 height 15
